Goal: Task Accomplishment & Management: Manage account settings

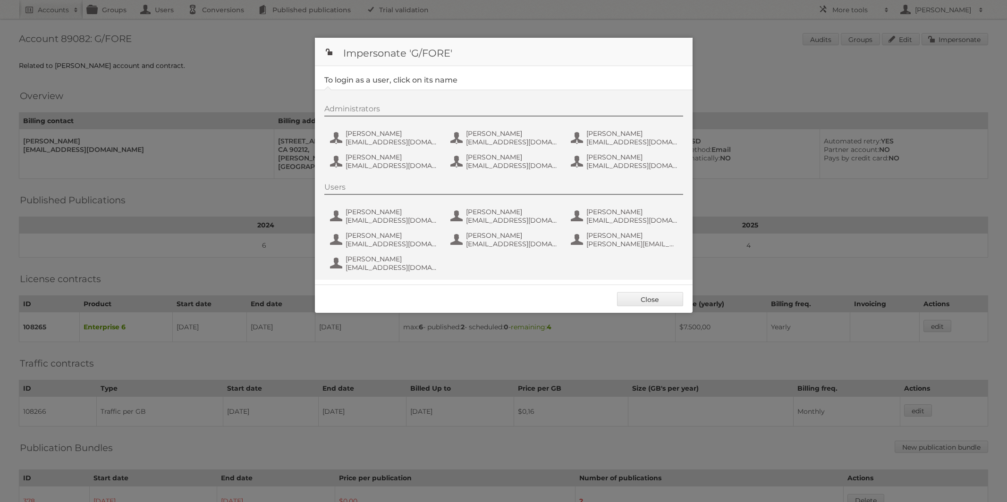
click at [639, 302] on link "Close" at bounding box center [650, 299] width 66 height 14
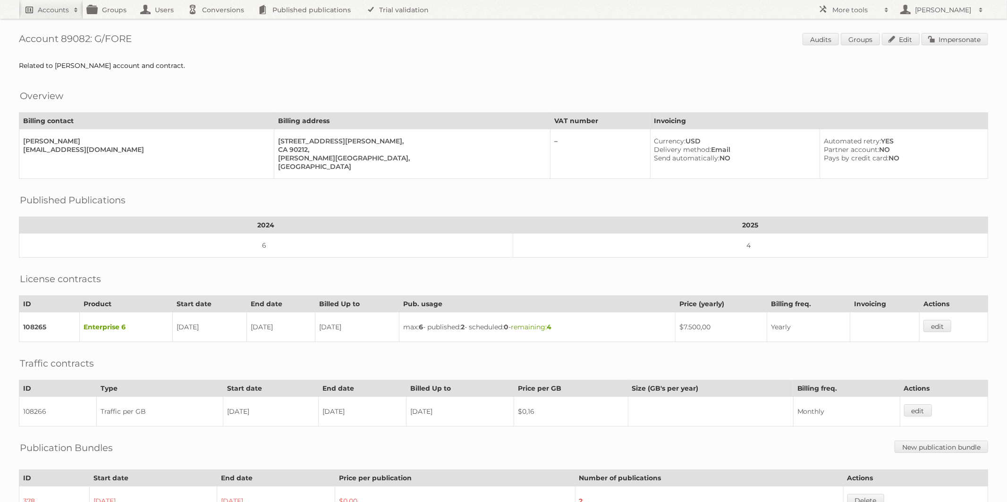
click at [43, 14] on h2 "Accounts" at bounding box center [53, 9] width 31 height 9
click at [51, 25] on input"] "text" at bounding box center [128, 31] width 208 height 14
paste input"] "grant@jdp.co.za"
type input"] "grant@jdp.co.za"
click at [227, 30] on input "Search" at bounding box center [225, 31] width 14 height 14
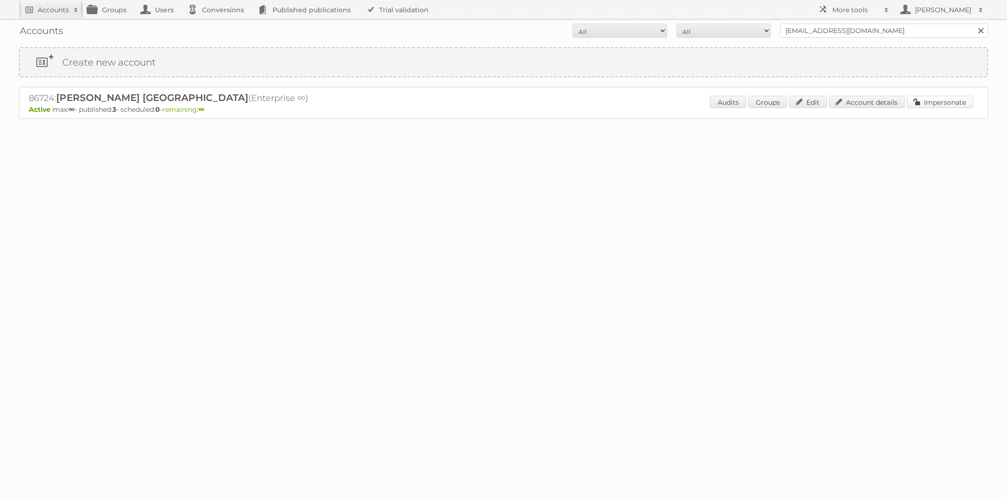
click at [933, 98] on link "Impersonate" at bounding box center [940, 102] width 67 height 12
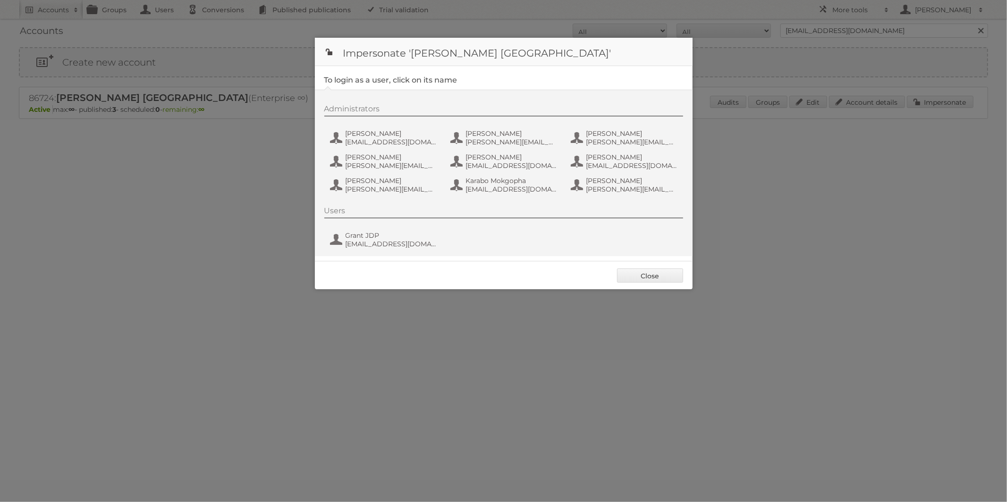
click at [371, 128] on div "Administrators Amukelani Baloyi amukelani.baloyi@leroymerlin.co.za Bhavna Singh…" at bounding box center [508, 150] width 368 height 93
click at [369, 135] on span "Amukelani Baloyi" at bounding box center [392, 133] width 92 height 8
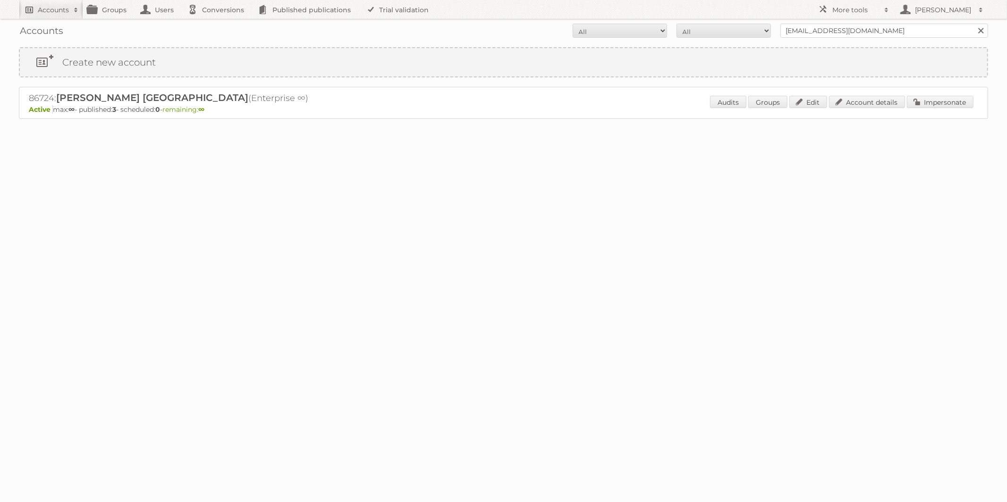
click at [52, 11] on h2 "Accounts" at bounding box center [53, 9] width 31 height 9
click at [54, 27] on input"] "text" at bounding box center [128, 31] width 208 height 14
paste input"] "[EMAIL_ADDRESS][DOMAIN_NAME]"
type input"] "[EMAIL_ADDRESS][DOMAIN_NAME]"
click at [218, 28] on input "Search" at bounding box center [225, 31] width 14 height 14
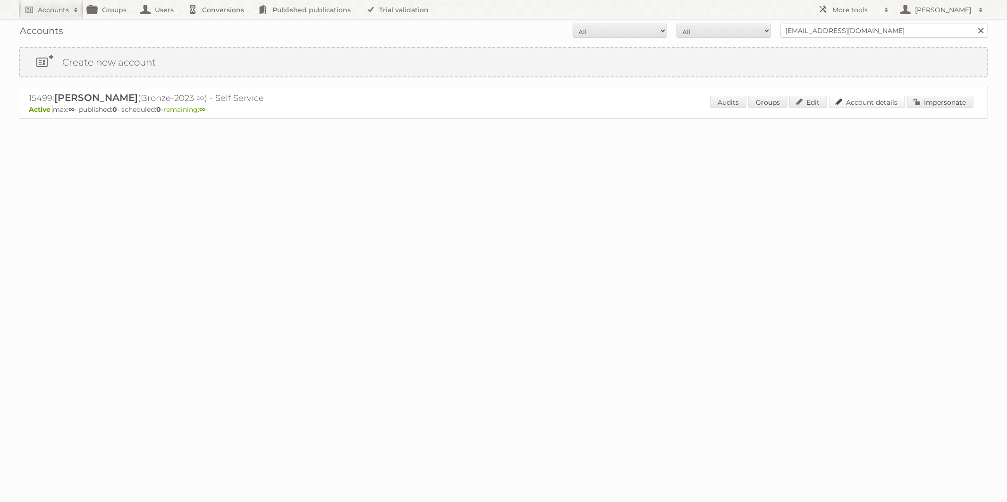
click at [883, 102] on link "Account details" at bounding box center [867, 102] width 76 height 12
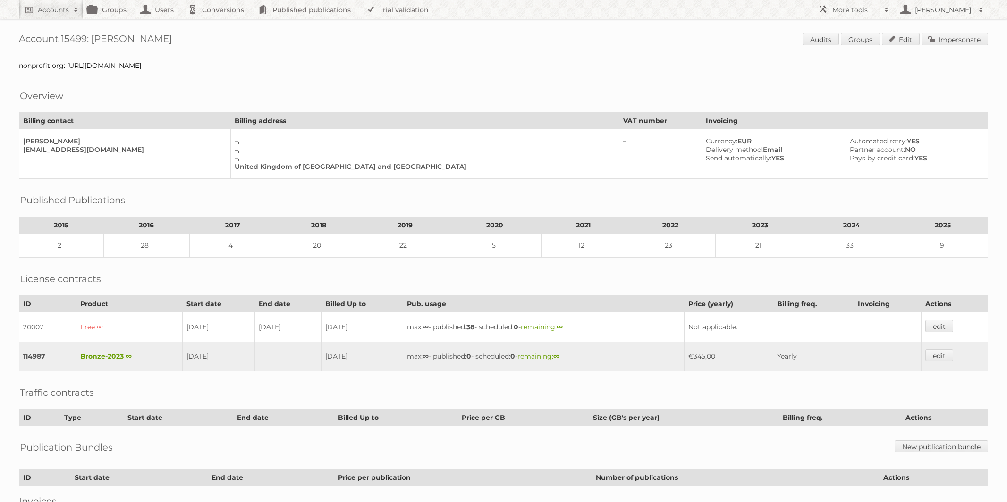
scroll to position [71, 0]
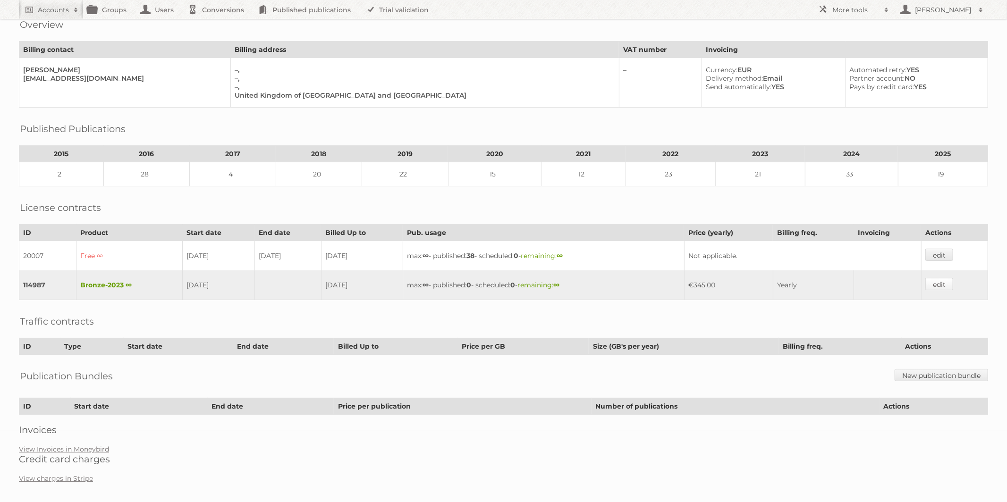
click at [943, 283] on link "edit" at bounding box center [939, 284] width 28 height 12
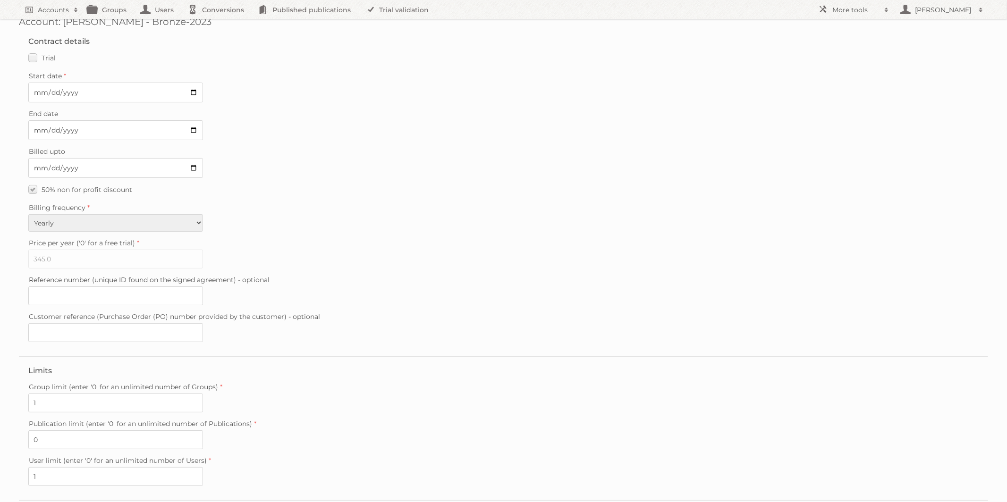
scroll to position [99, 0]
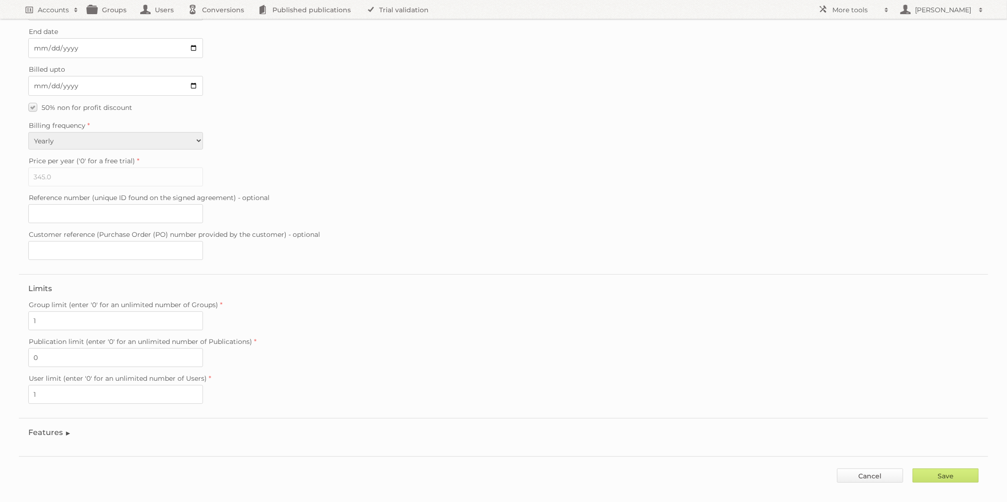
click at [877, 469] on link "Cancel" at bounding box center [870, 476] width 66 height 14
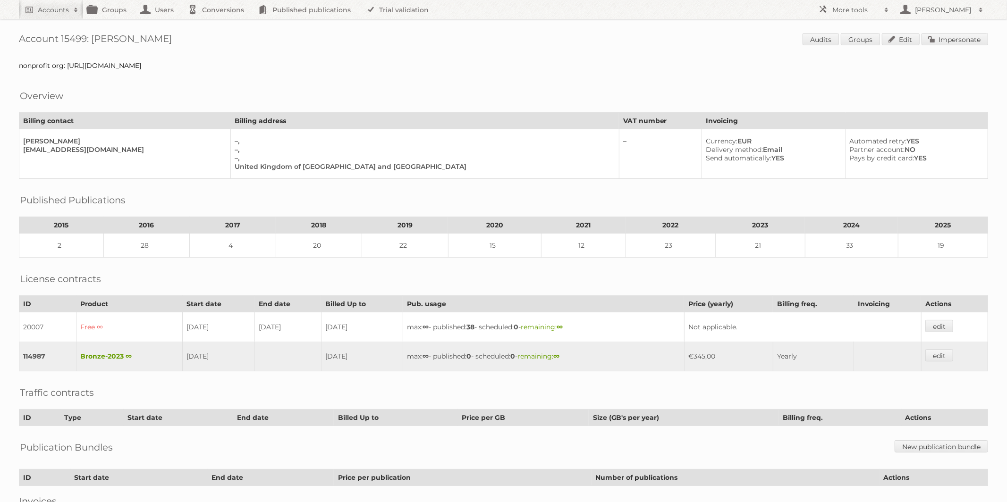
drag, startPoint x: 742, startPoint y: 352, endPoint x: 703, endPoint y: 352, distance: 38.7
click at [703, 352] on td "€345,00" at bounding box center [728, 357] width 89 height 30
click at [712, 346] on td "€345,00" at bounding box center [728, 357] width 89 height 30
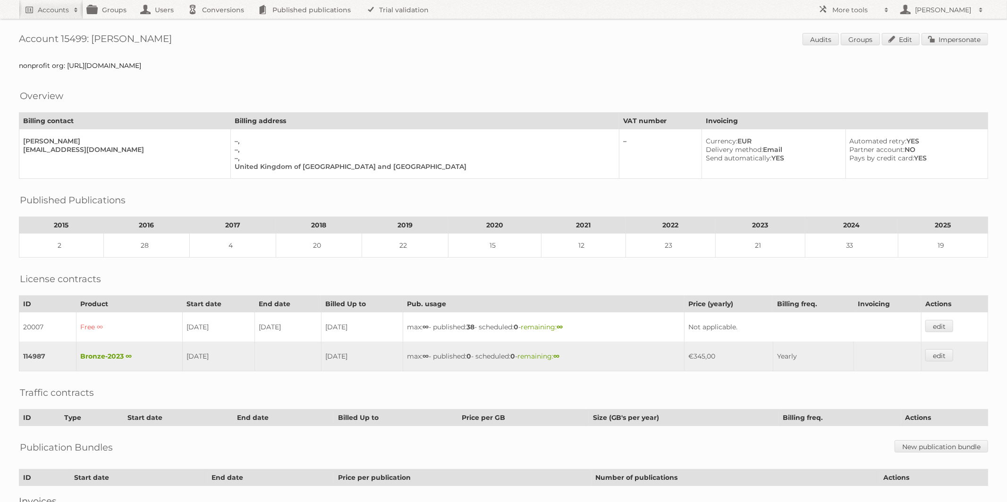
click at [713, 348] on td "€345,00" at bounding box center [728, 357] width 89 height 30
click at [757, 347] on td "€345,00" at bounding box center [728, 357] width 89 height 30
drag, startPoint x: 737, startPoint y: 344, endPoint x: 711, endPoint y: 349, distance: 26.5
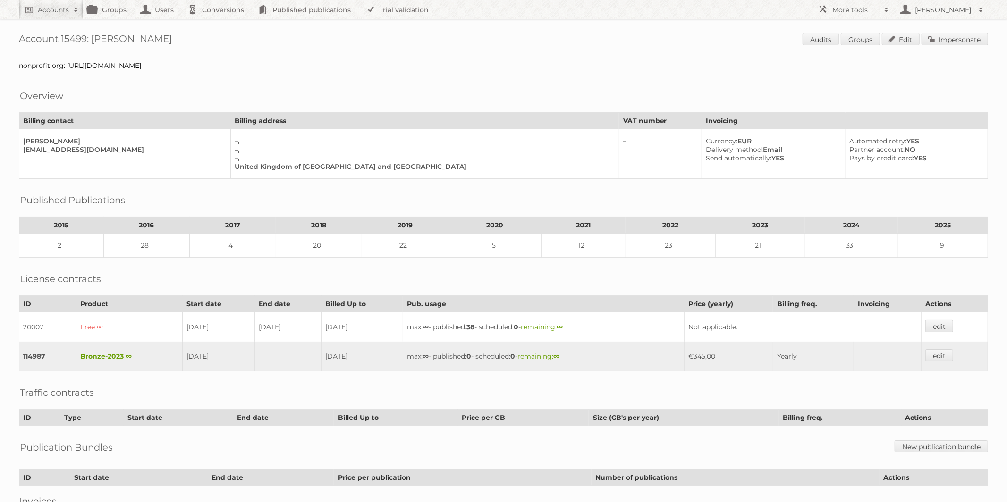
click at [711, 349] on td "€345,00" at bounding box center [728, 357] width 89 height 30
click at [720, 351] on td "€345,00" at bounding box center [728, 357] width 89 height 30
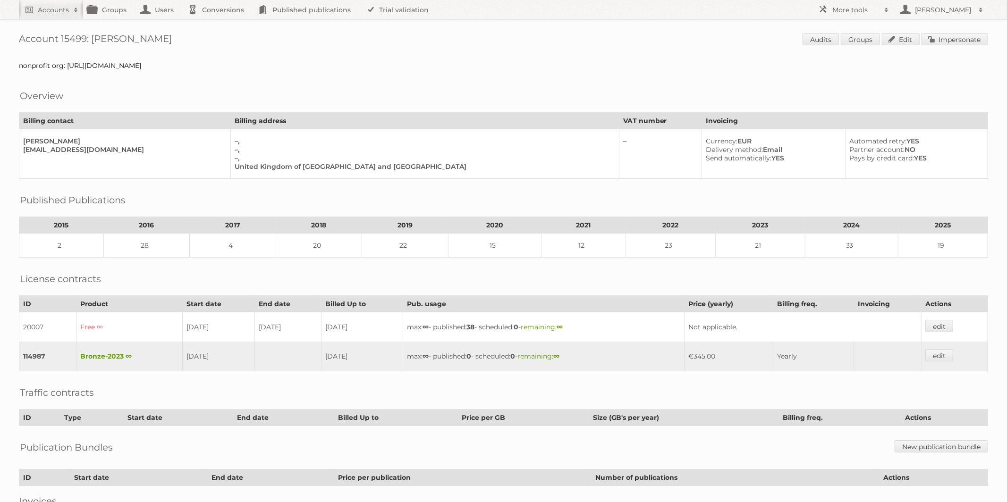
click at [720, 351] on td "€345,00" at bounding box center [728, 357] width 89 height 30
click at [715, 352] on td "€345,00" at bounding box center [728, 357] width 89 height 30
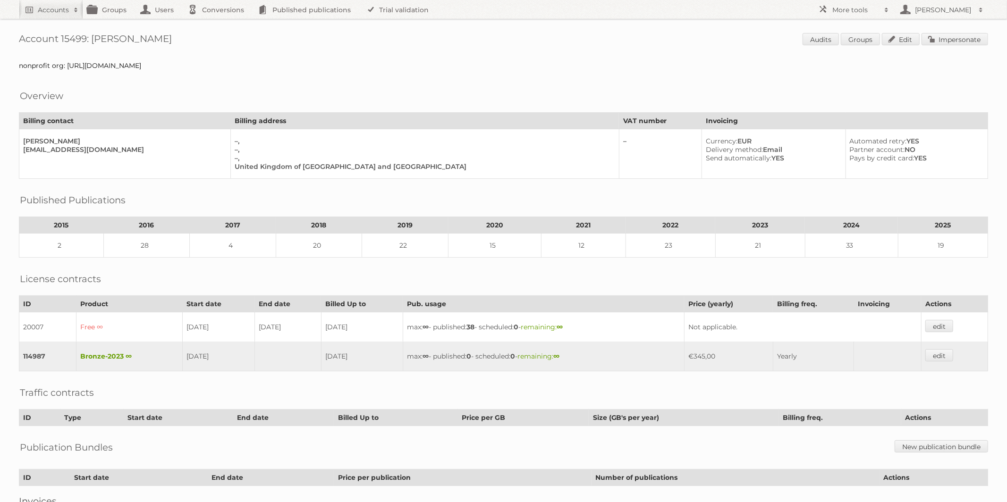
click at [715, 352] on td "€345,00" at bounding box center [728, 357] width 89 height 30
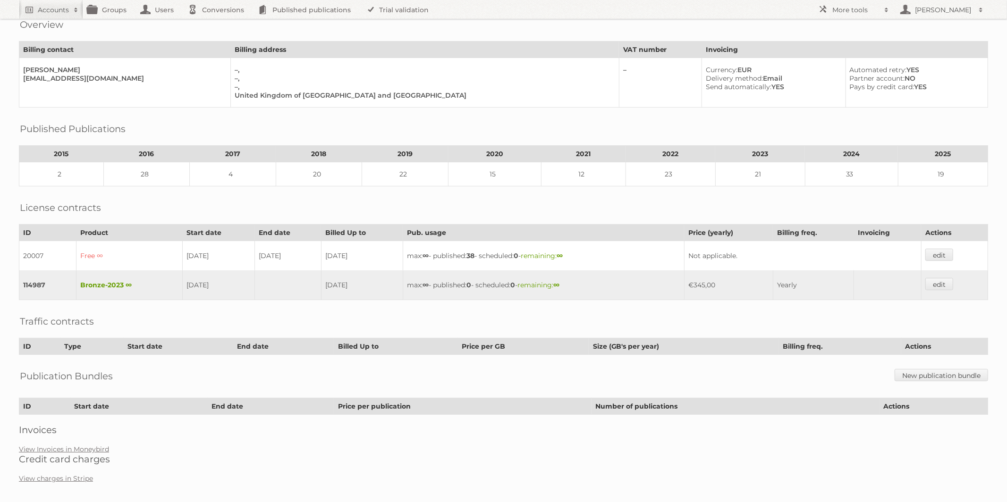
click at [71, 477] on div "Account 15499: [PERSON_NAME] Audits Groups Edit Impersonate nonprofit org: [URL…" at bounding box center [503, 211] width 1007 height 564
click at [71, 474] on link "View charges in Stripe" at bounding box center [56, 478] width 74 height 8
click at [66, 445] on link "View Invoices in Moneybird" at bounding box center [64, 449] width 90 height 8
click at [69, 445] on link "View Invoices in Moneybird" at bounding box center [64, 449] width 90 height 8
click at [71, 445] on link "View Invoices in Moneybird" at bounding box center [64, 449] width 90 height 8
